Goal: Information Seeking & Learning: Find specific page/section

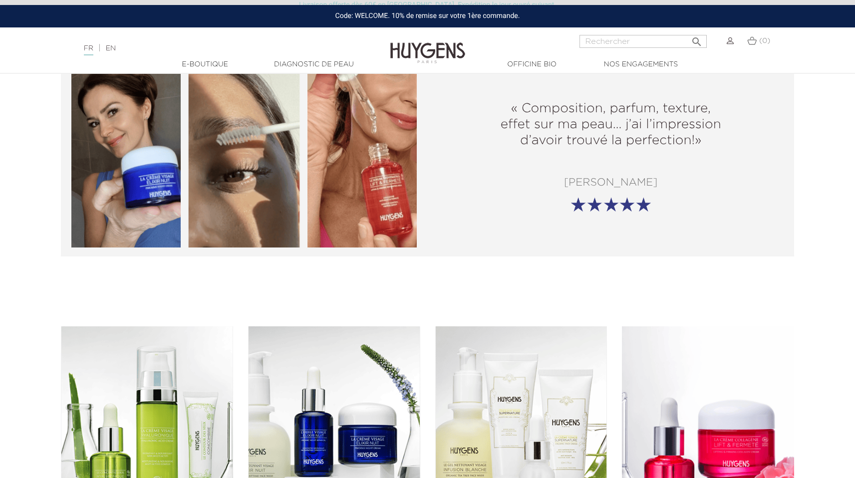
scroll to position [1301, 0]
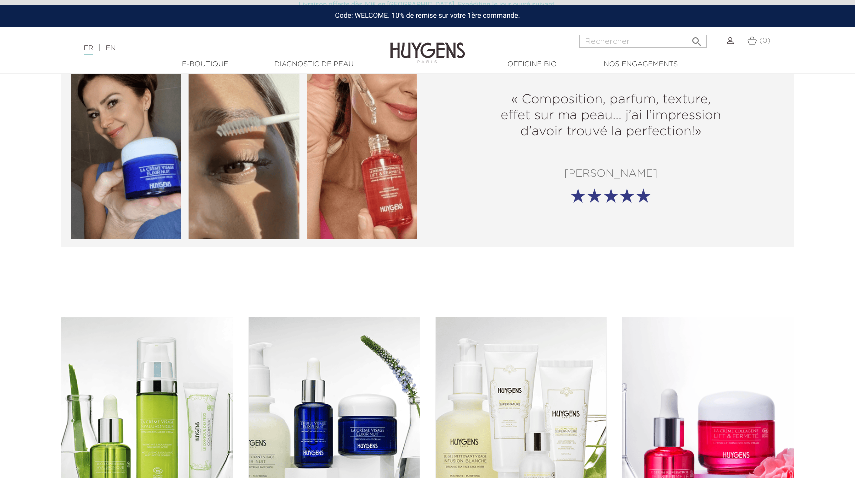
click at [312, 63] on link "Diagnostic de peau" at bounding box center [314, 64] width 100 height 10
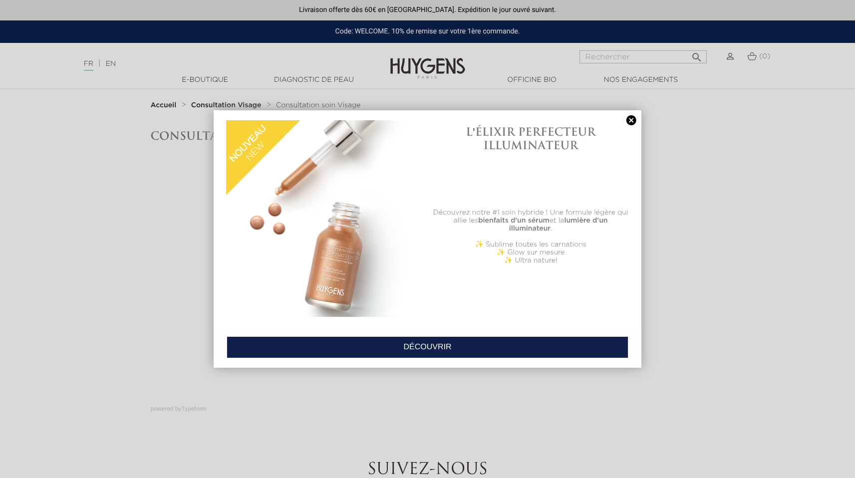
click at [631, 120] on link at bounding box center [632, 120] width 14 height 10
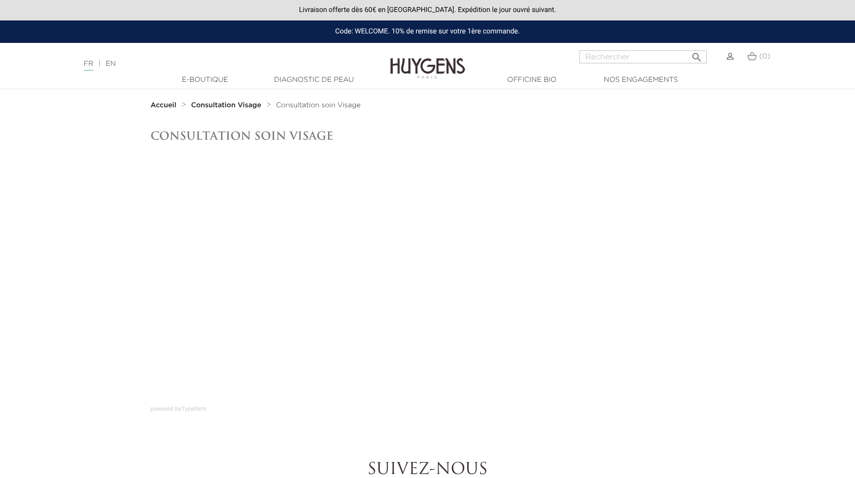
click at [309, 79] on link "Diagnostic de peau" at bounding box center [314, 80] width 100 height 10
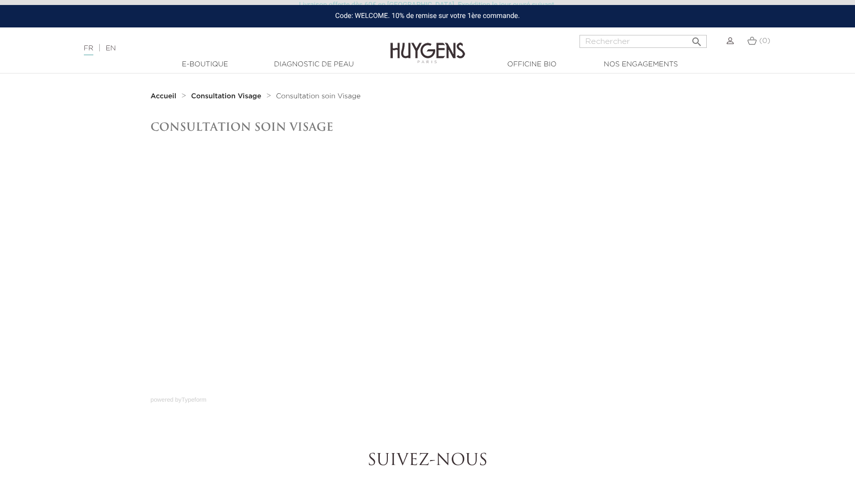
scroll to position [11, 0]
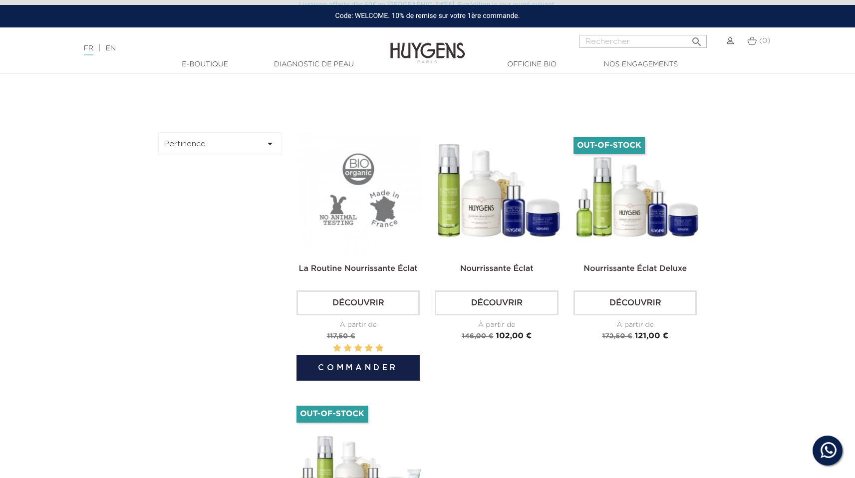
scroll to position [342, 0]
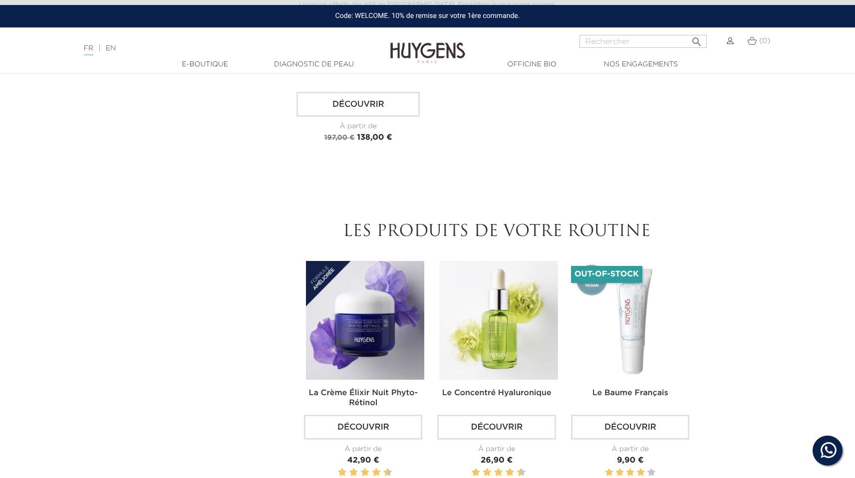
scroll to position [863, 0]
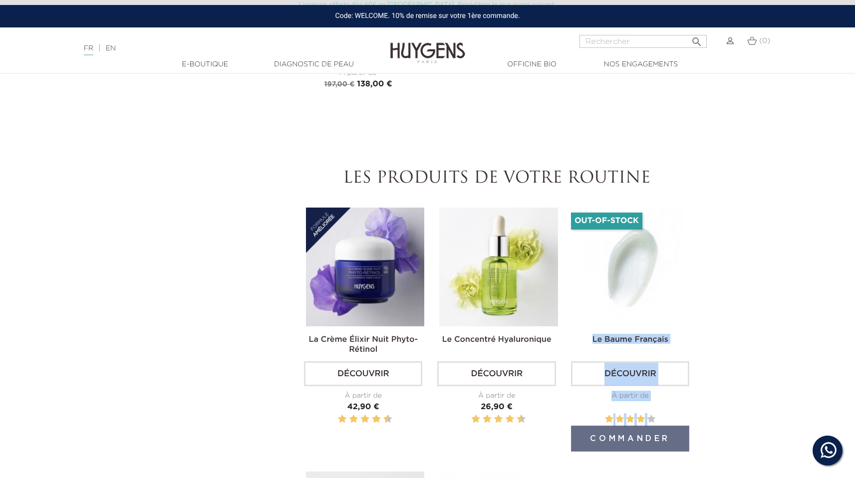
drag, startPoint x: 572, startPoint y: 218, endPoint x: 722, endPoint y: 246, distance: 152.9
click at [722, 246] on section "Pertinence  Pertinence Nom, A à Z Nom, Z à A Prix, croissant Prix, décroissant…" at bounding box center [427, 173] width 855 height 1124
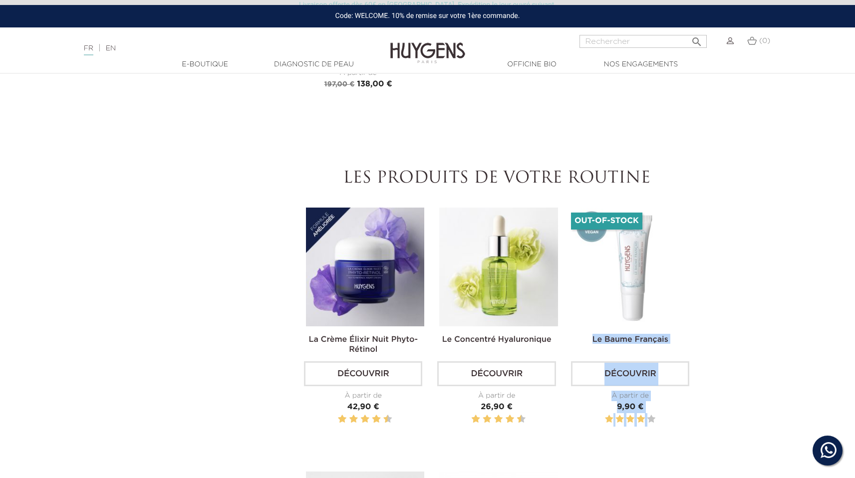
click at [742, 254] on section "Pertinence  Pertinence Nom, A à Z Nom, Z à A Prix, croissant Prix, décroissant…" at bounding box center [427, 173] width 855 height 1124
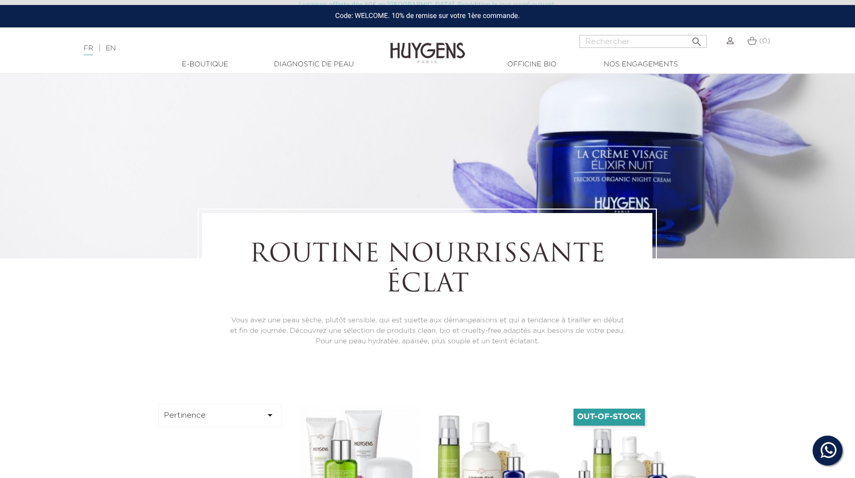
scroll to position [0, 0]
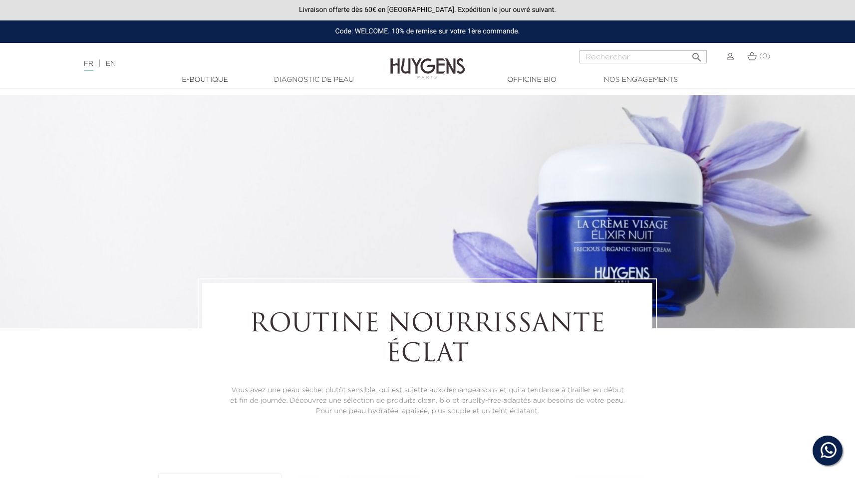
click at [335, 76] on link "Diagnostic de peau" at bounding box center [314, 80] width 100 height 10
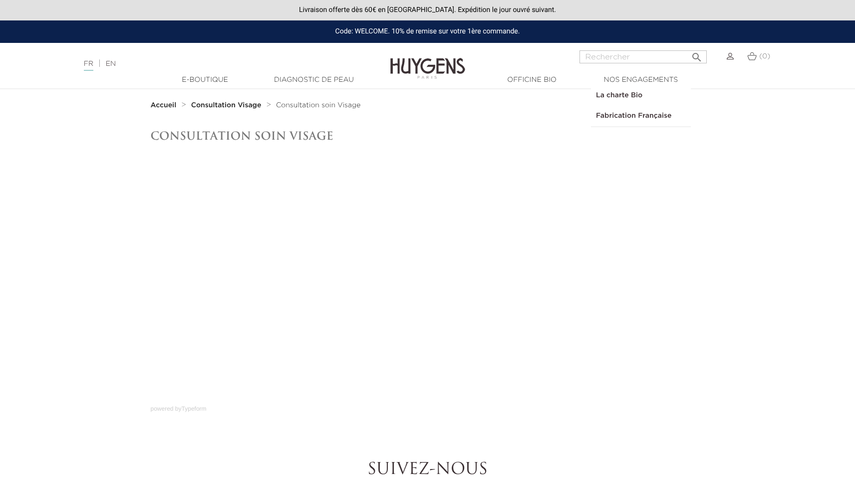
click at [627, 76] on link "  Nos engagements" at bounding box center [641, 80] width 100 height 10
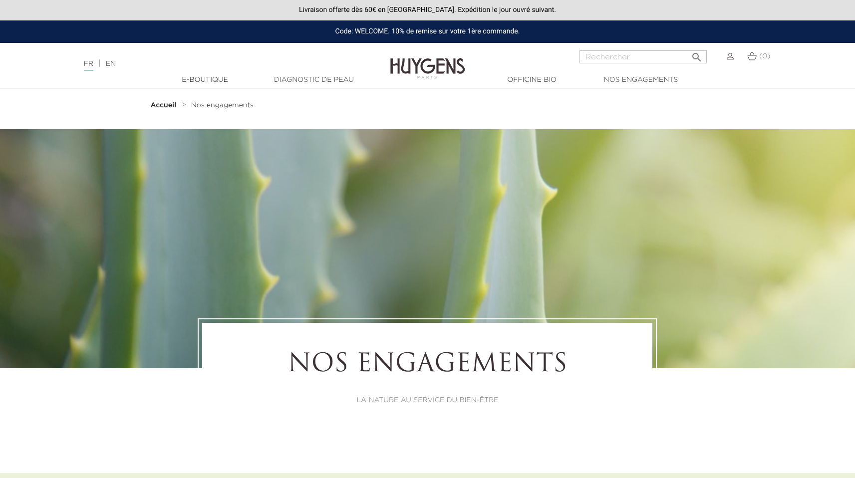
click at [627, 57] on input "Rechercher" at bounding box center [643, 56] width 127 height 13
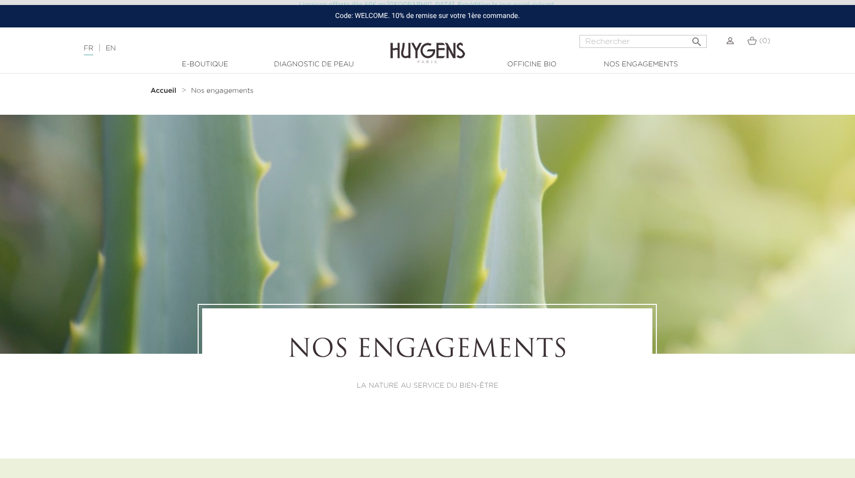
scroll to position [27, 0]
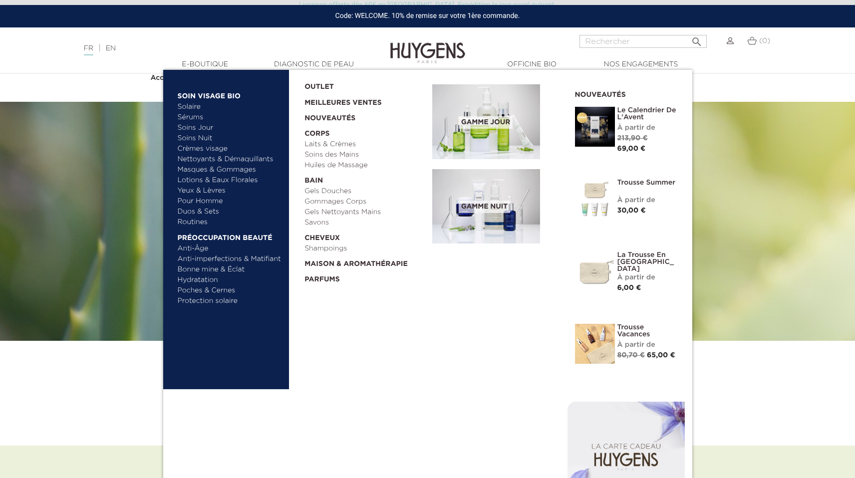
click at [230, 65] on link "  E-Boutique" at bounding box center [205, 64] width 100 height 10
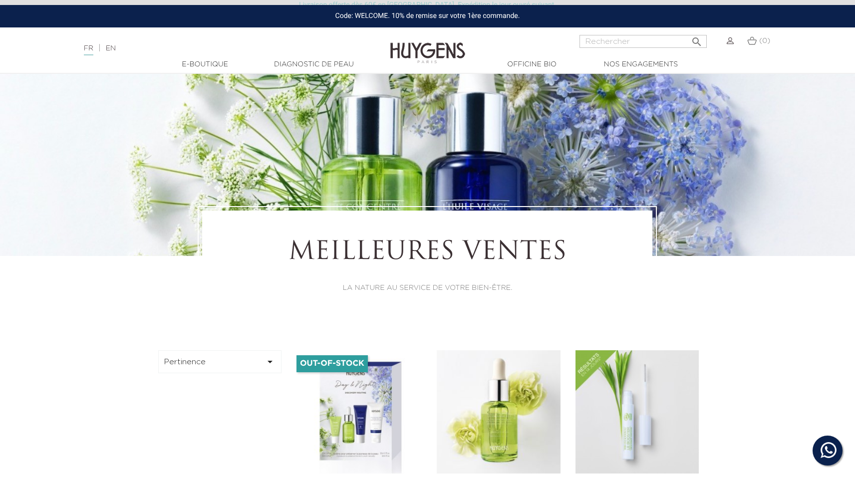
scroll to position [50, 0]
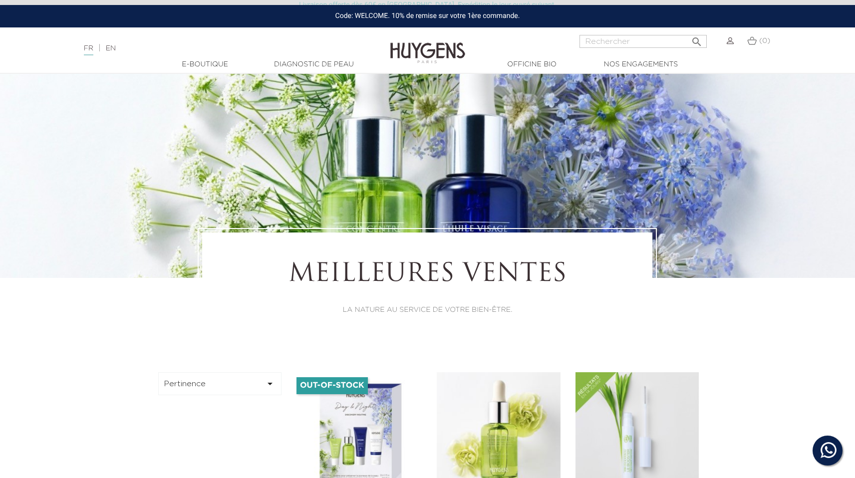
click at [290, 62] on link "Diagnostic de peau" at bounding box center [314, 64] width 100 height 10
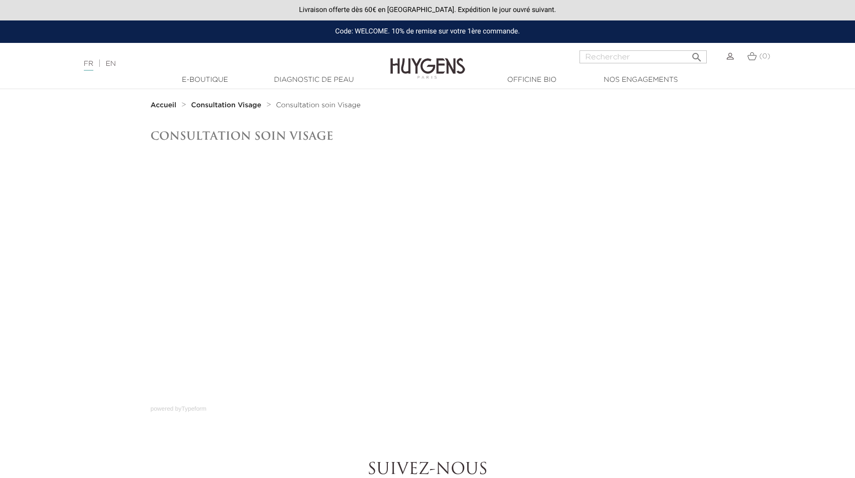
click at [235, 104] on strong "Consultation Visage" at bounding box center [226, 105] width 70 height 7
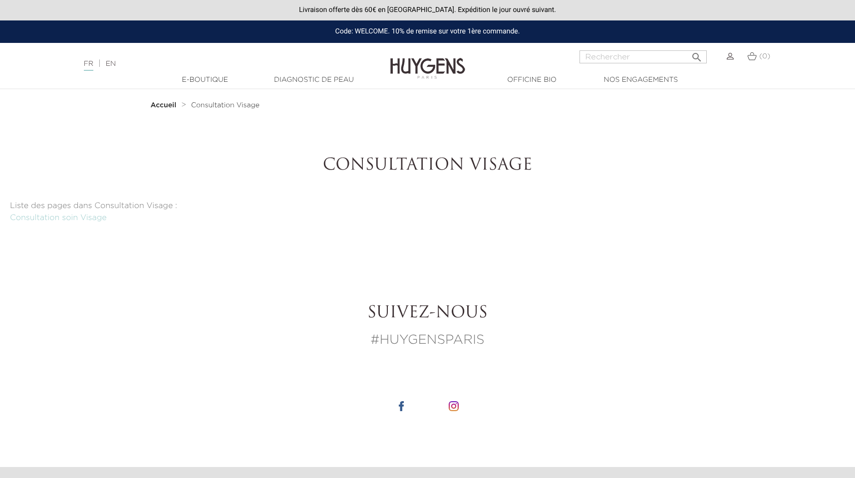
click at [77, 221] on link "Consultation soin Visage" at bounding box center [58, 218] width 97 height 8
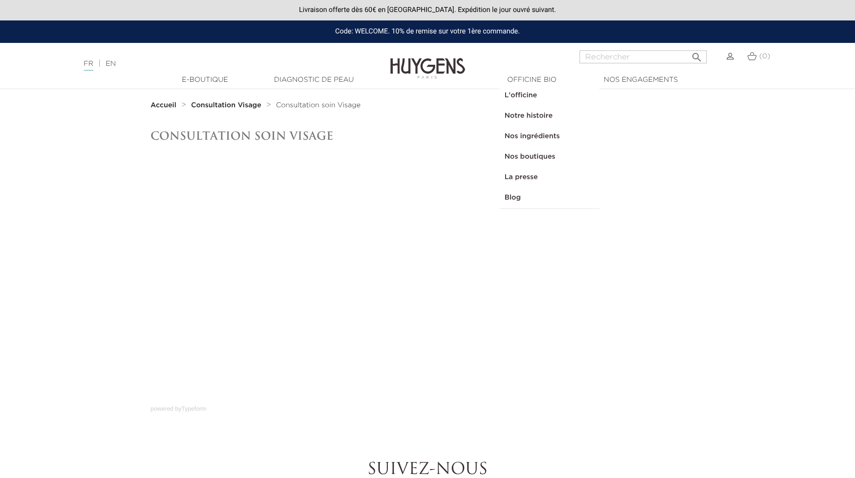
click at [514, 81] on link "  Officine Bio" at bounding box center [532, 80] width 100 height 10
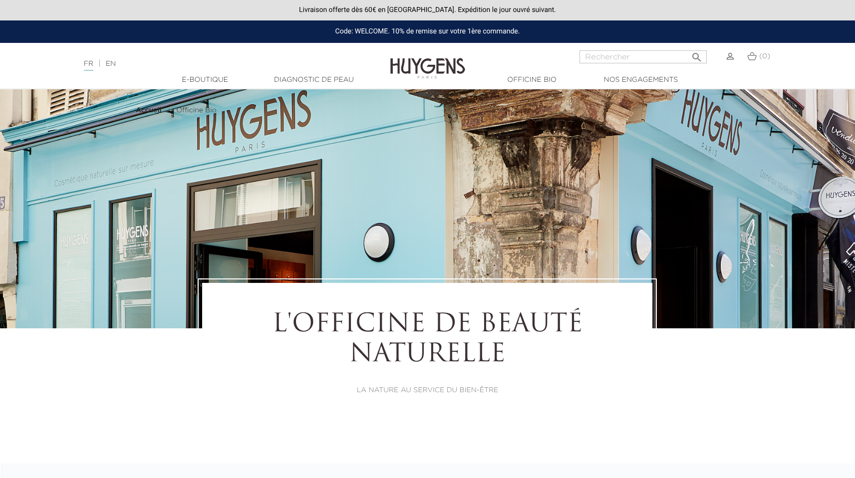
select select "FR"
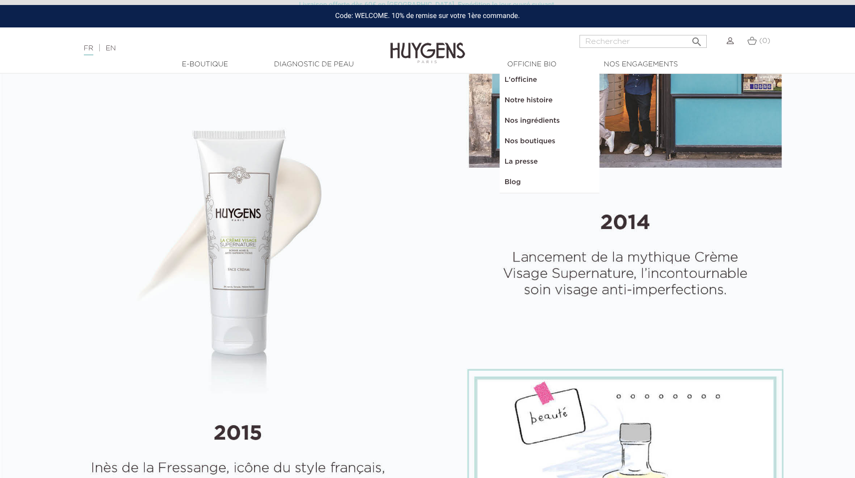
scroll to position [752, 0]
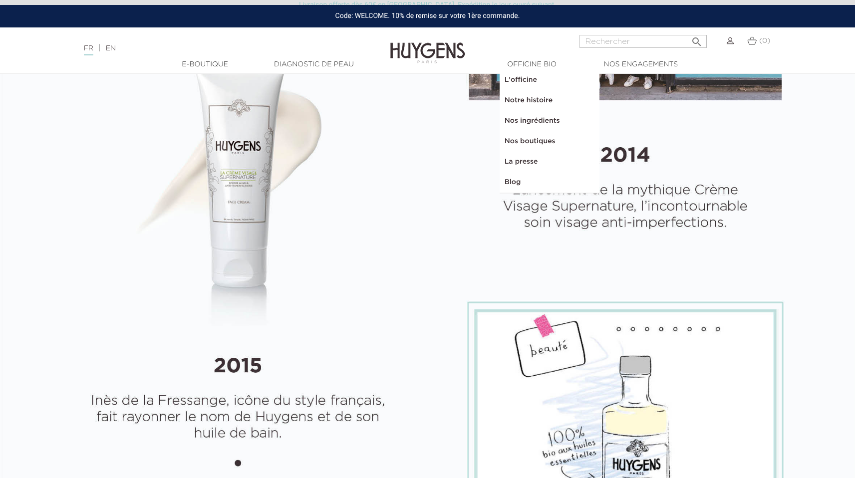
click at [535, 80] on link "L'officine" at bounding box center [550, 80] width 100 height 20
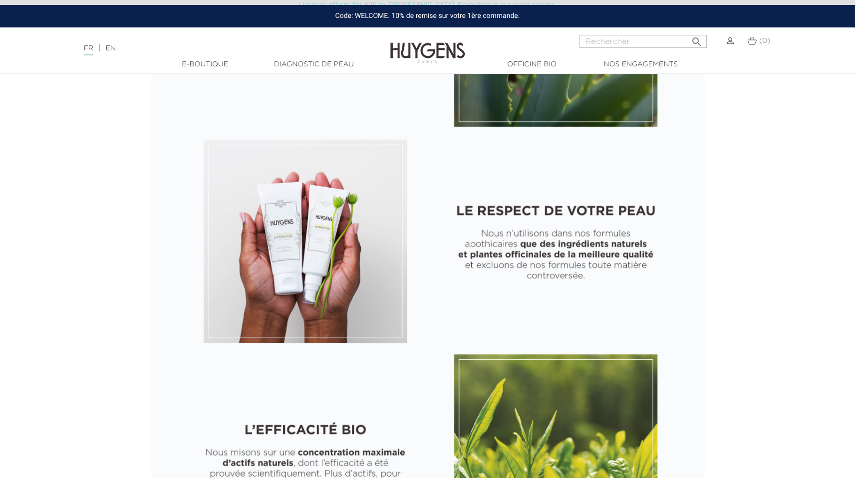
scroll to position [565, 0]
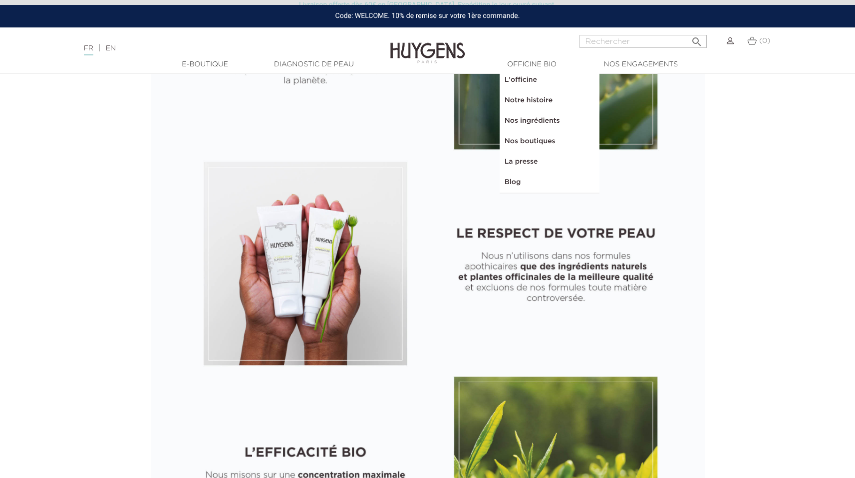
click at [526, 102] on link "Notre histoire" at bounding box center [550, 100] width 100 height 20
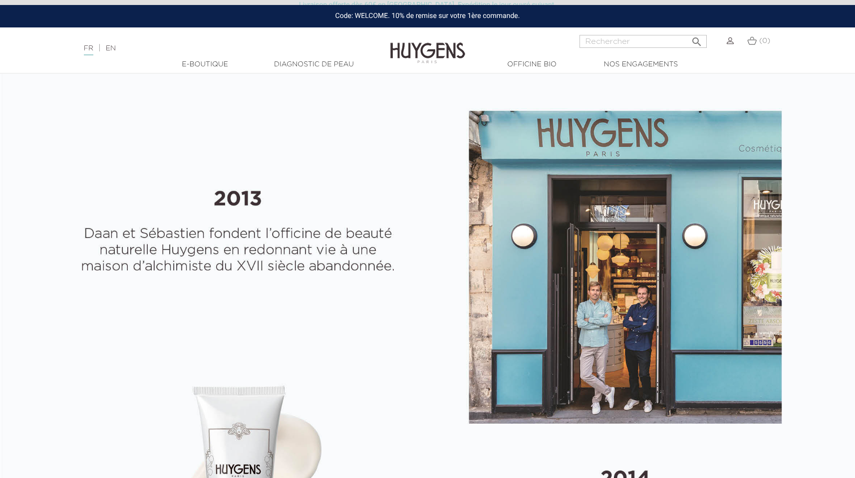
select select "FR"
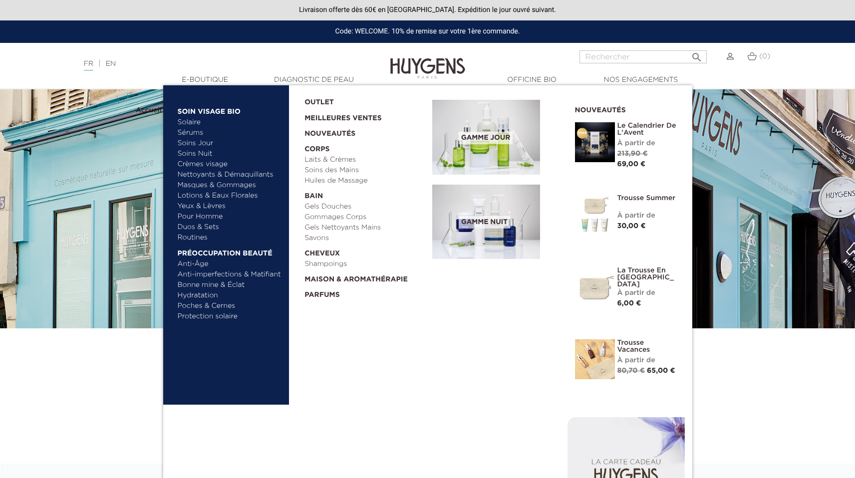
click at [202, 83] on link "  E-Boutique" at bounding box center [205, 80] width 100 height 10
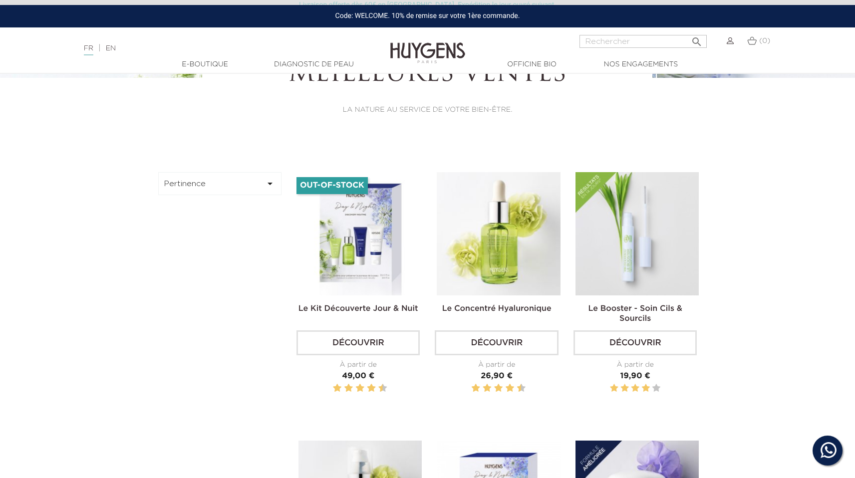
scroll to position [237, 0]
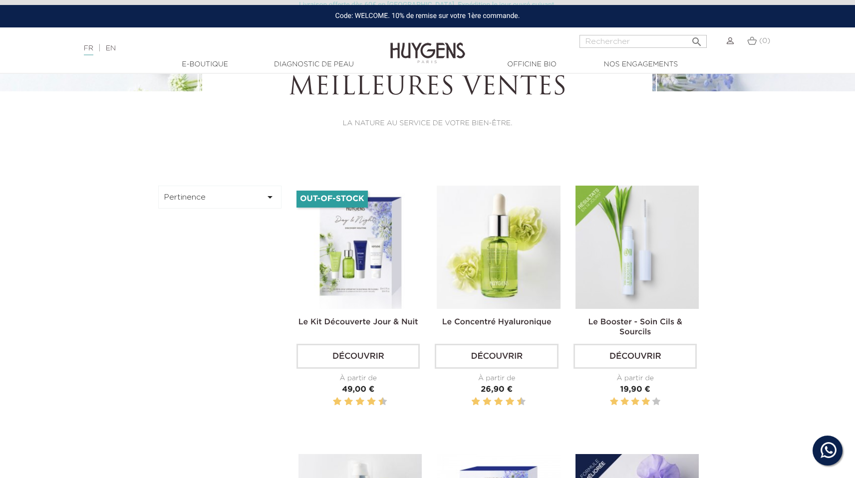
click at [624, 40] on input "Rechercher" at bounding box center [643, 41] width 127 height 13
type input "creme visage"
type input "hyaluronique"
click at [688, 32] on button " Rechercher" at bounding box center [697, 38] width 18 height 13
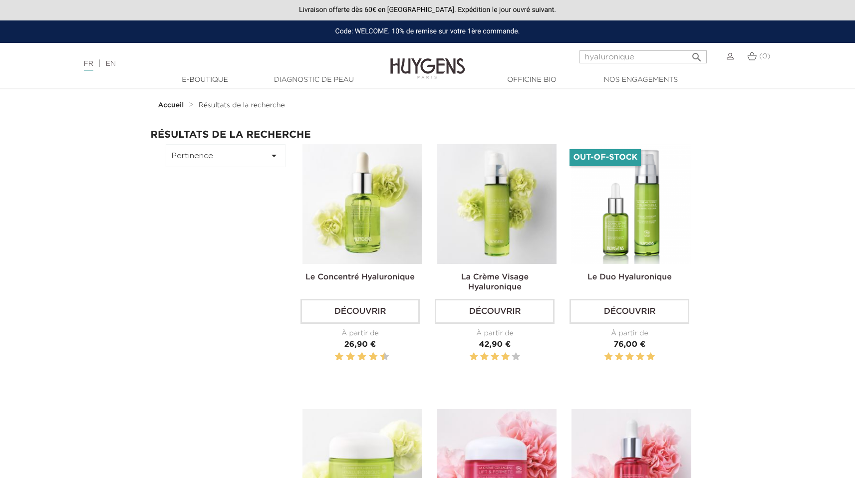
click at [116, 67] on link "EN" at bounding box center [111, 63] width 10 height 7
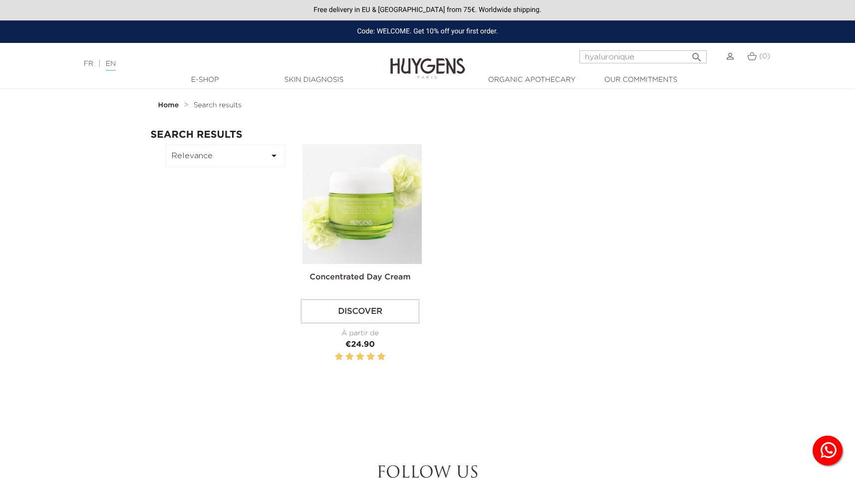
click at [90, 67] on link "FR" at bounding box center [88, 63] width 9 height 7
